Goal: Check status: Check status

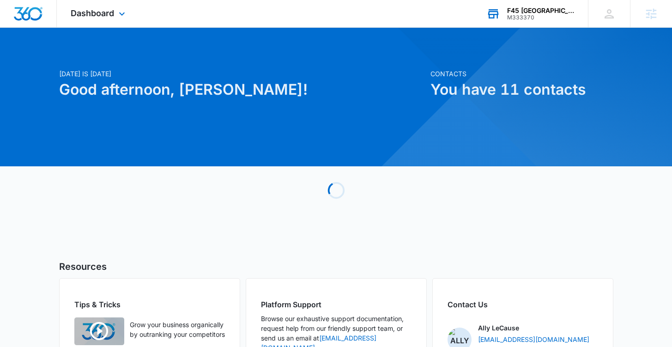
click at [549, 19] on div "M333370" at bounding box center [540, 17] width 67 height 6
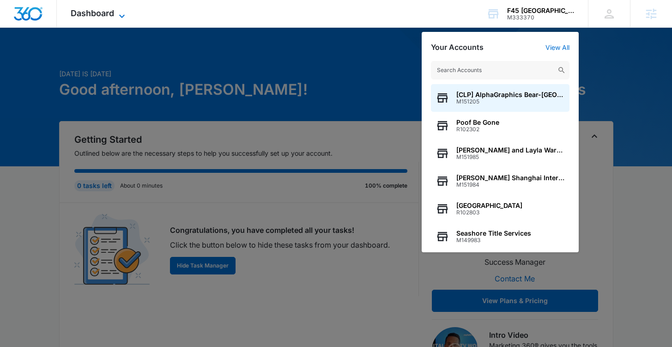
click at [89, 17] on span "Dashboard" at bounding box center [92, 13] width 43 height 10
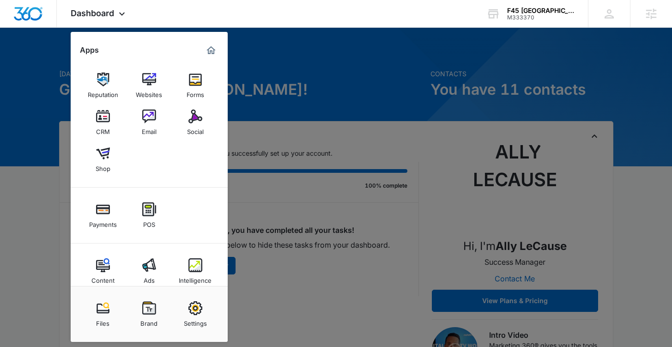
click at [141, 268] on link "Ads" at bounding box center [149, 271] width 35 height 35
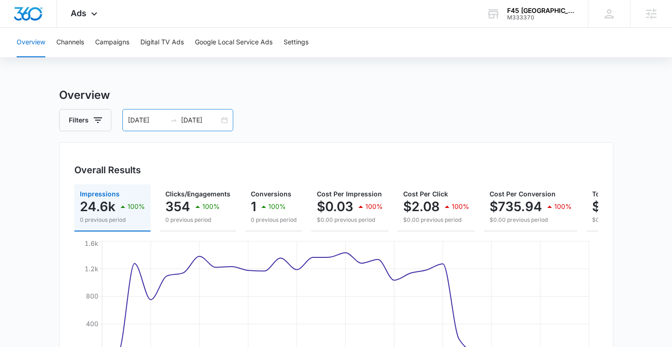
click at [189, 113] on div "08/04/2025 09/03/2025" at bounding box center [177, 120] width 111 height 22
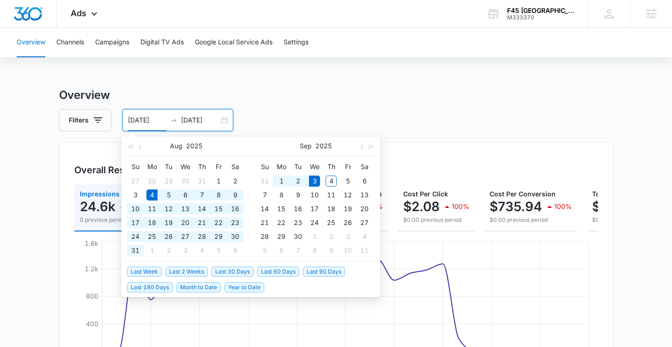
click at [328, 263] on li "Last 90 Days" at bounding box center [326, 271] width 46 height 16
click at [327, 270] on span "Last 90 Days" at bounding box center [324, 272] width 42 height 10
type input "06/06/2025"
type input "09/04/2025"
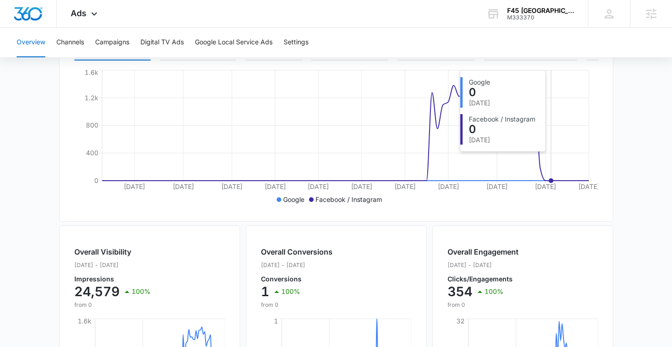
scroll to position [11, 0]
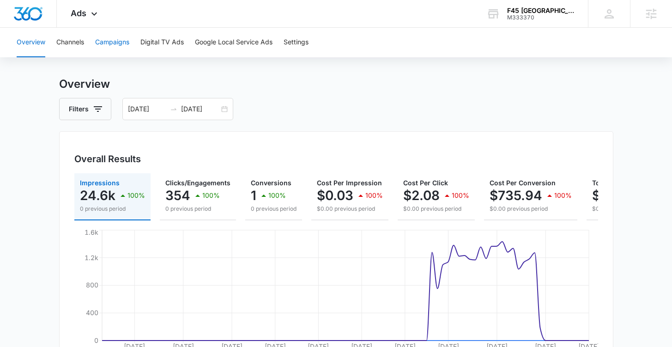
click at [122, 44] on button "Campaigns" at bounding box center [112, 43] width 34 height 30
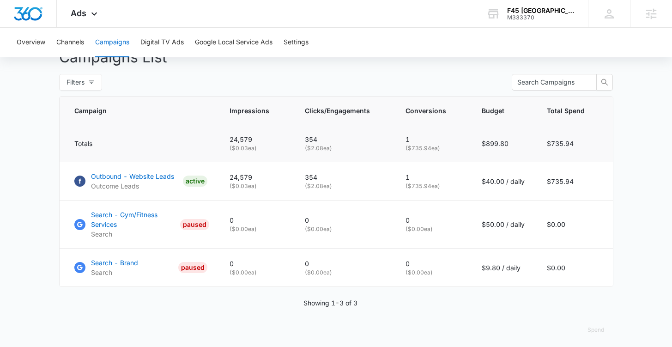
scroll to position [355, 0]
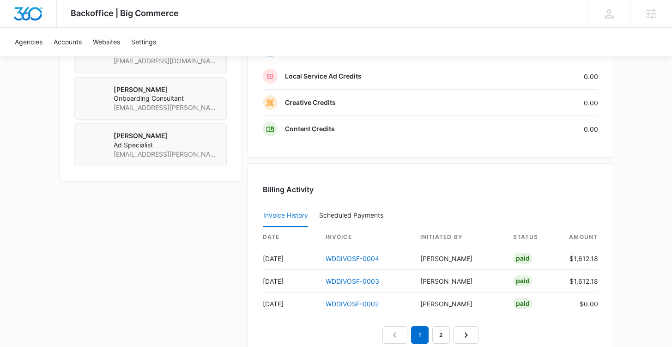
scroll to position [898, 0]
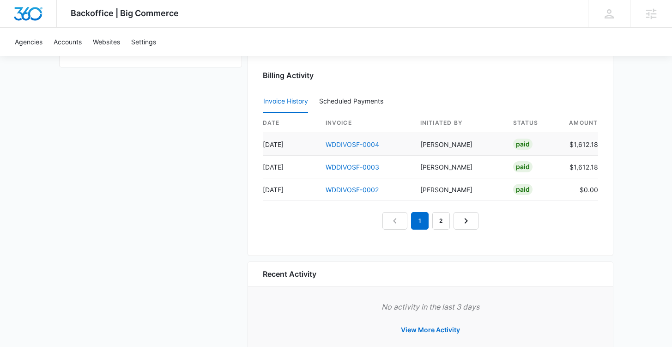
click at [351, 146] on link "WDDIVOSF-0004" at bounding box center [353, 144] width 54 height 8
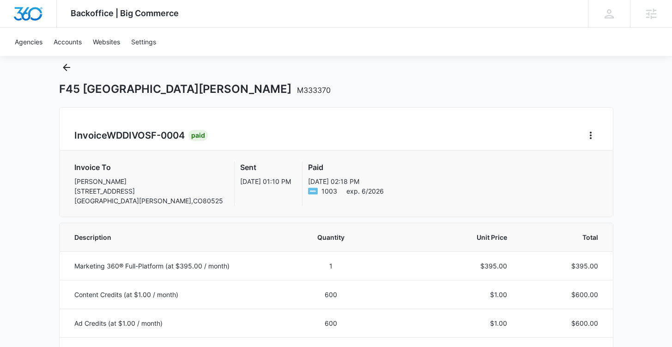
scroll to position [3, 0]
